Goal: Find contact information: Find contact information

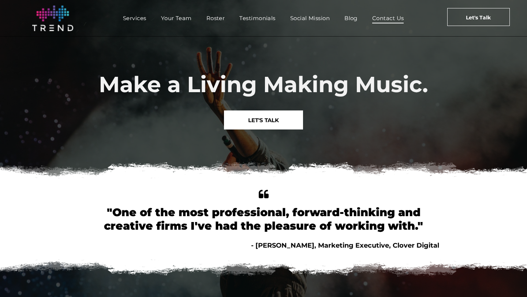
click at [398, 18] on span "Contact Us" at bounding box center [388, 18] width 32 height 11
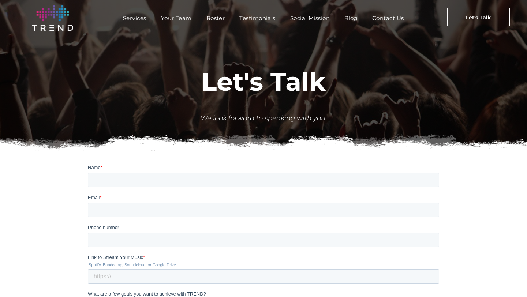
scroll to position [171, 0]
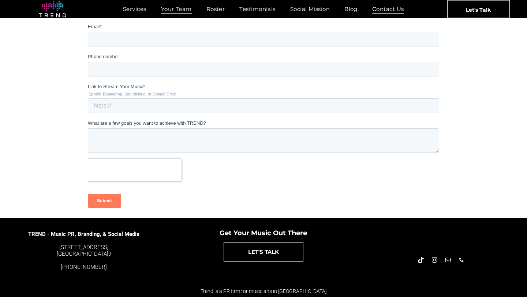
click at [167, 10] on span "Your Team" at bounding box center [176, 9] width 31 height 11
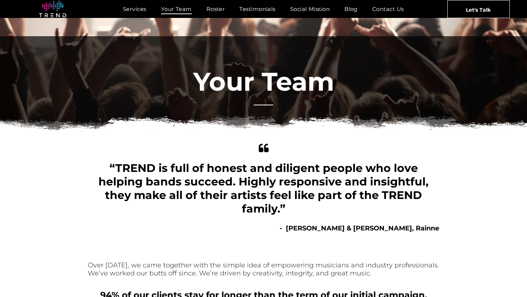
scroll to position [321, 0]
